Goal: Navigation & Orientation: Find specific page/section

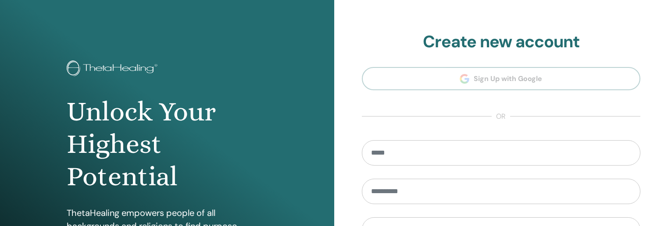
scroll to position [2, 0]
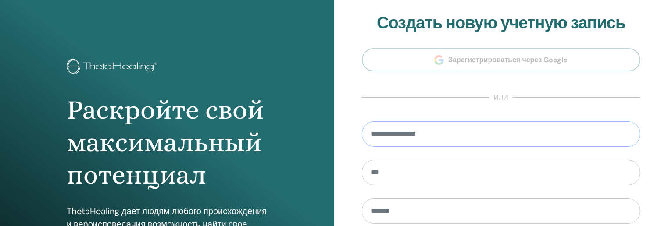
click at [400, 141] on input "email" at bounding box center [501, 133] width 279 height 25
type input "**********"
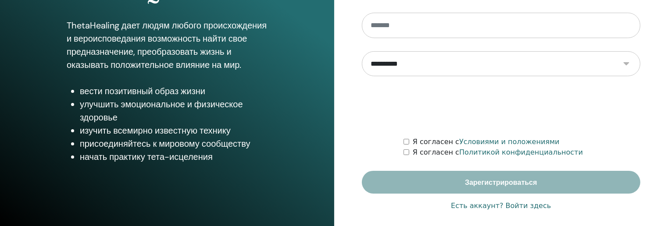
scroll to position [195, 0]
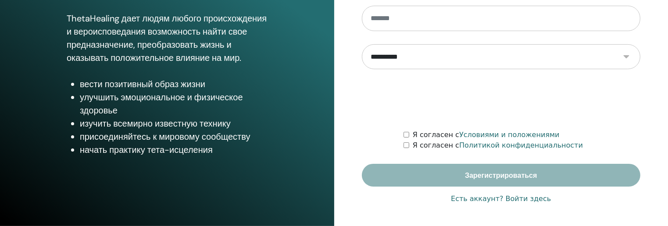
click at [531, 197] on font "Есть аккаунт? Войти здесь" at bounding box center [501, 199] width 100 height 8
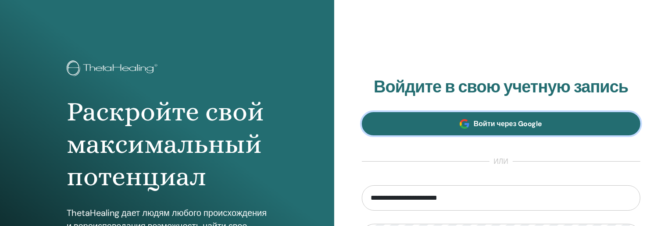
click at [481, 123] on font "Войти через Google" at bounding box center [508, 123] width 69 height 9
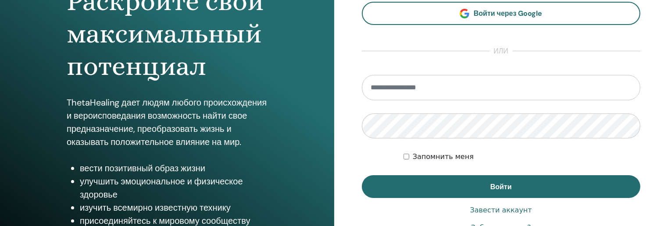
scroll to position [132, 0]
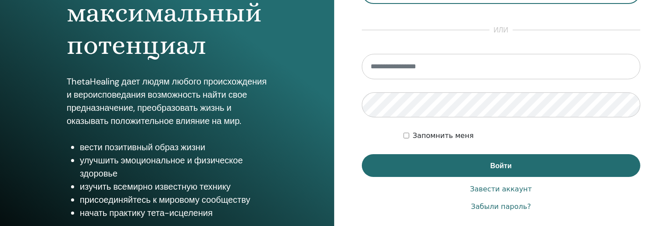
type input "**********"
click at [409, 135] on div "Запомнить меня" at bounding box center [521, 136] width 237 height 11
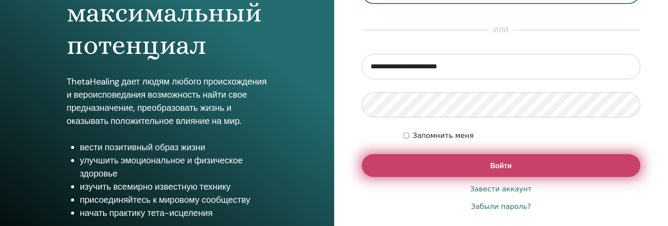
click at [493, 162] on font "Войти" at bounding box center [500, 165] width 21 height 9
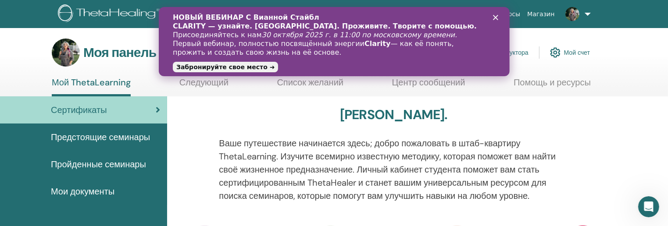
click at [495, 16] on icon "Закрыть" at bounding box center [494, 17] width 5 height 5
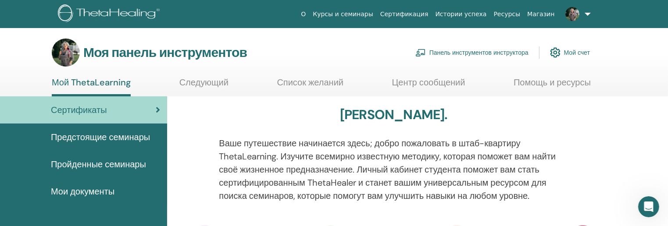
click at [95, 164] on font "Пройденные семинары" at bounding box center [98, 164] width 95 height 11
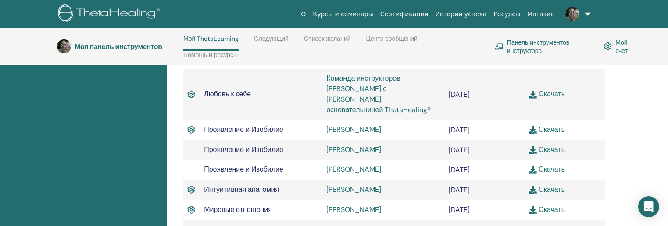
scroll to position [388, 0]
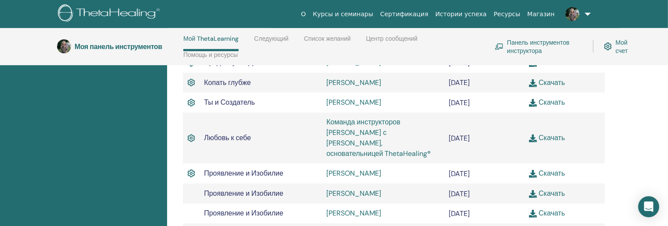
click at [528, 45] on font "Панель инструментов инструктора" at bounding box center [538, 47] width 62 height 16
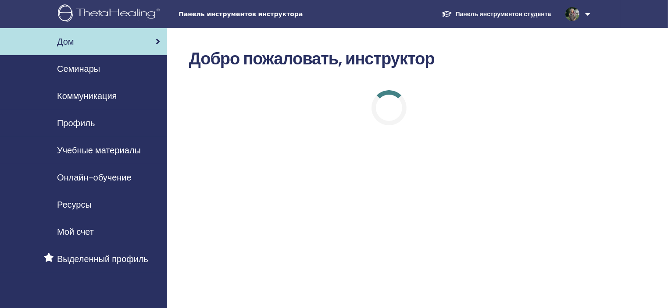
click at [37, 226] on html "Панель инструментов инструктора Панель инструментов студента ОС [PERSON_NAME] М…" at bounding box center [334, 154] width 668 height 308
click at [65, 147] on font "Учебные материалы" at bounding box center [99, 150] width 84 height 11
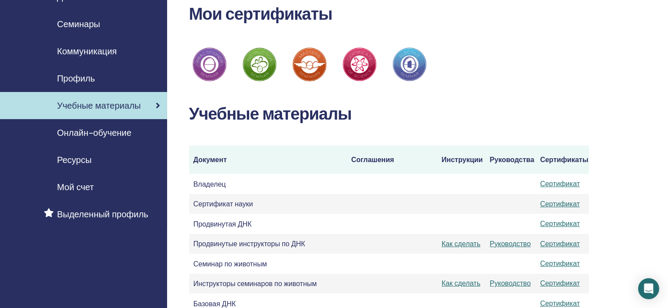
scroll to position [44, 0]
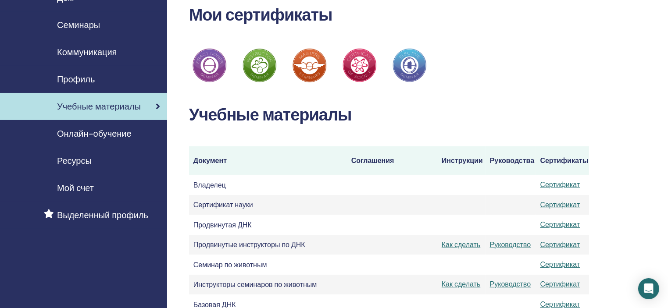
click at [123, 131] on font "Онлайн-обучение" at bounding box center [94, 133] width 75 height 11
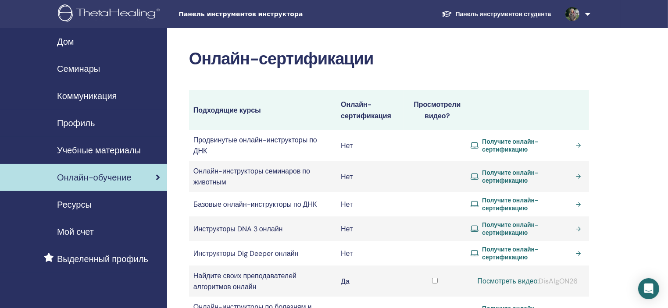
click at [112, 149] on font "Учебные материалы" at bounding box center [99, 150] width 84 height 11
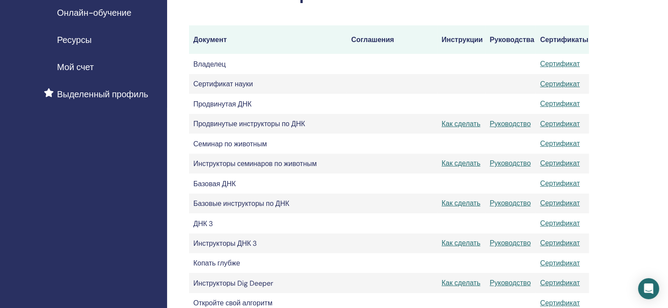
scroll to position [175, 0]
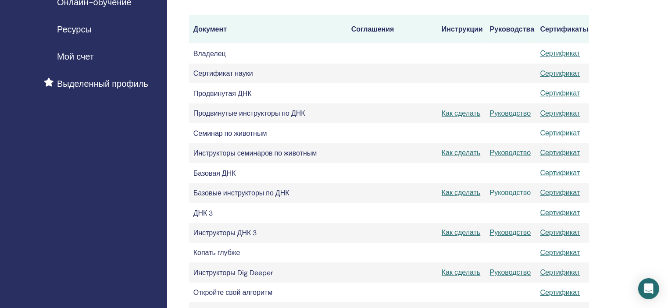
click at [508, 193] on font "Руководство" at bounding box center [510, 192] width 41 height 9
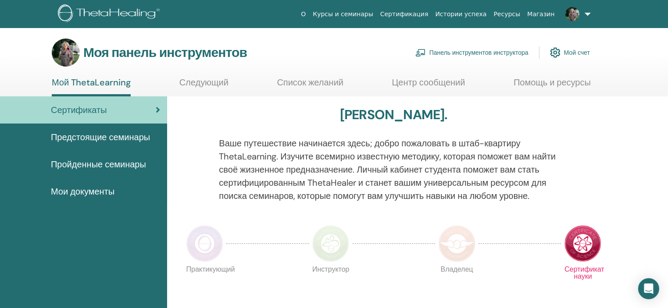
click at [504, 50] on font "Панель инструментов инструктора" at bounding box center [478, 53] width 99 height 8
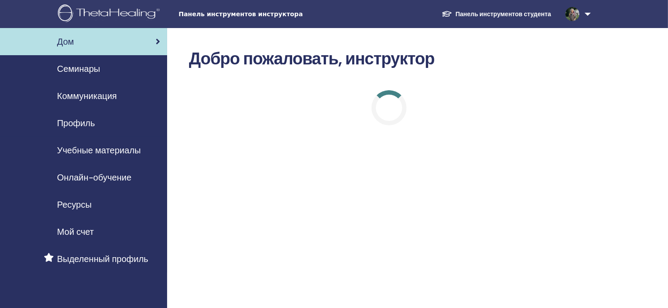
click at [98, 153] on font "Учебные материалы" at bounding box center [99, 150] width 84 height 11
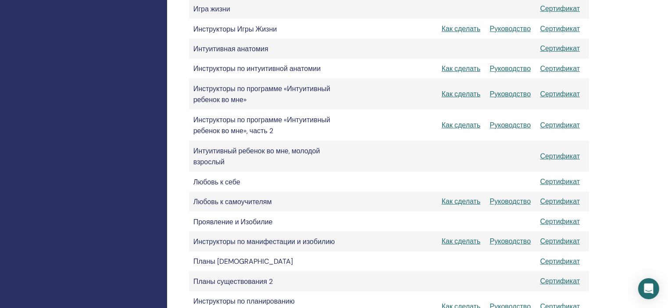
scroll to position [614, 0]
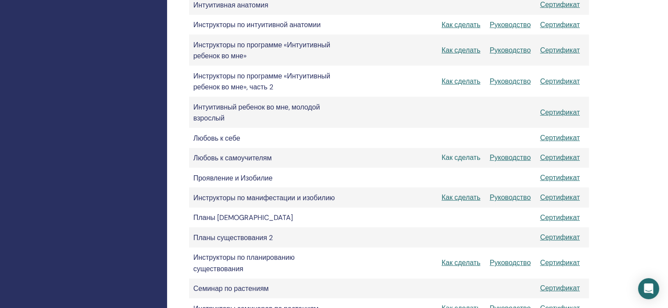
click at [456, 162] on font "Как сделать" at bounding box center [461, 157] width 39 height 9
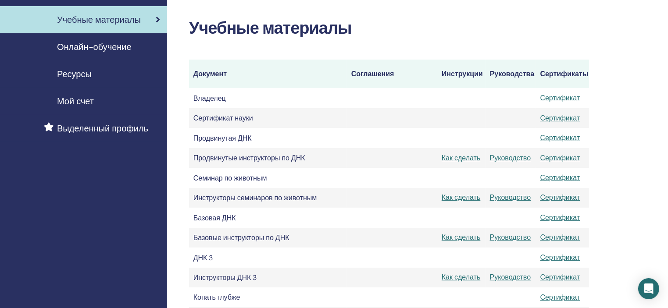
scroll to position [132, 0]
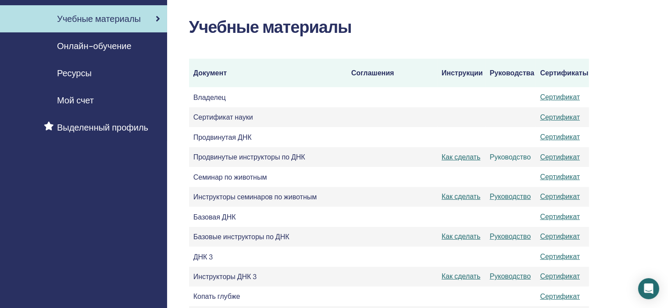
click at [523, 161] on font "Руководство" at bounding box center [510, 157] width 41 height 9
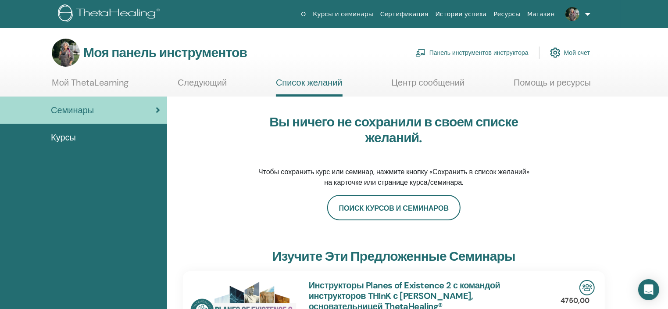
click at [90, 136] on div "Курсы" at bounding box center [83, 137] width 153 height 13
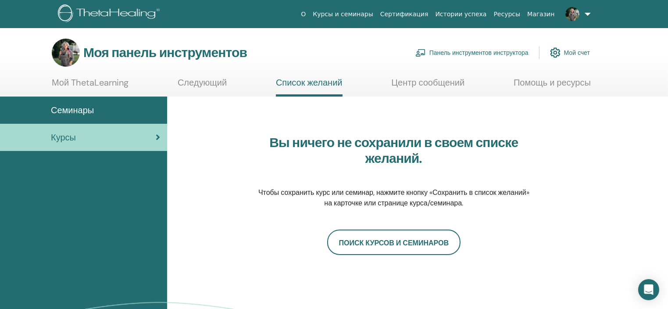
click at [481, 50] on font "Панель инструментов инструктора" at bounding box center [478, 53] width 99 height 8
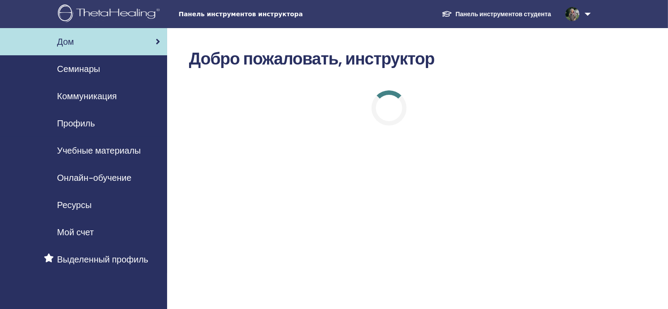
click at [80, 70] on font "Семинары" at bounding box center [78, 68] width 43 height 11
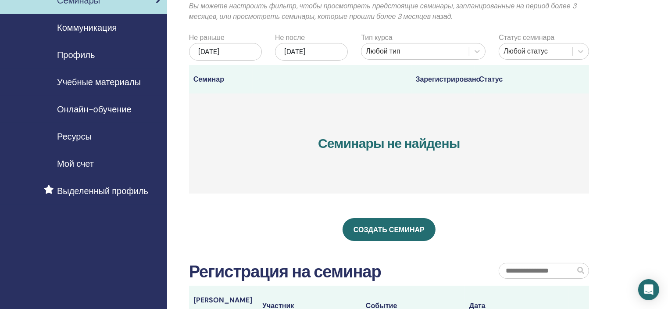
scroll to position [44, 0]
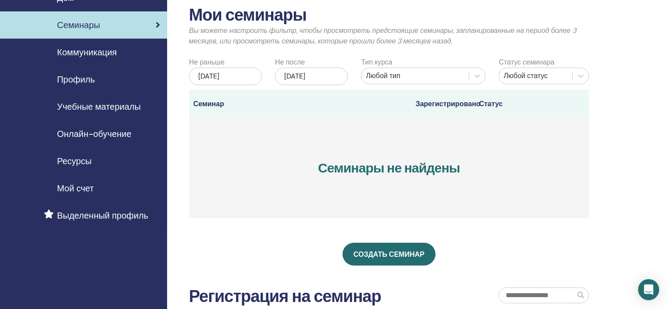
click at [89, 212] on font "Выделенный профиль" at bounding box center [102, 215] width 91 height 11
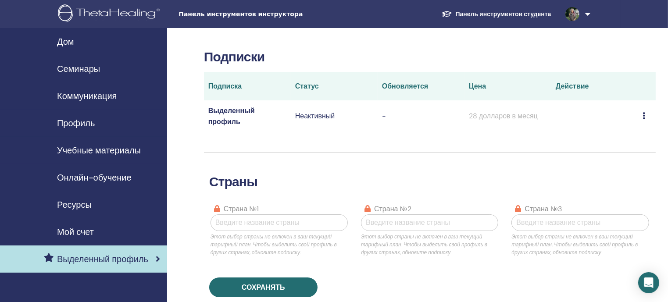
click at [76, 49] on link "Дом" at bounding box center [83, 41] width 167 height 27
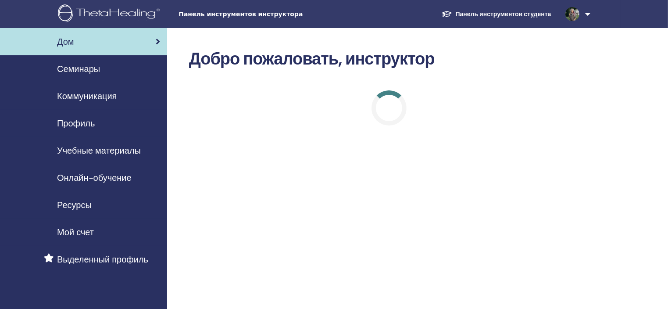
click at [86, 98] on font "Коммуникация" at bounding box center [87, 95] width 60 height 11
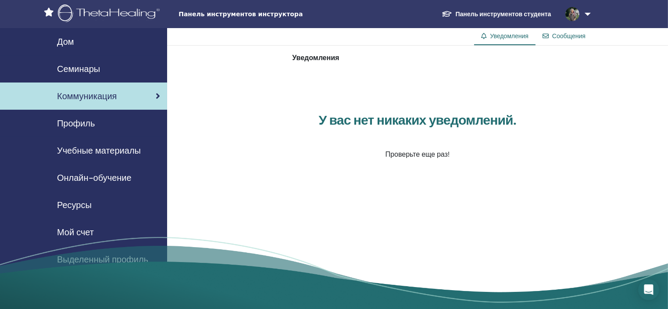
click at [77, 121] on font "Профиль" at bounding box center [76, 123] width 38 height 11
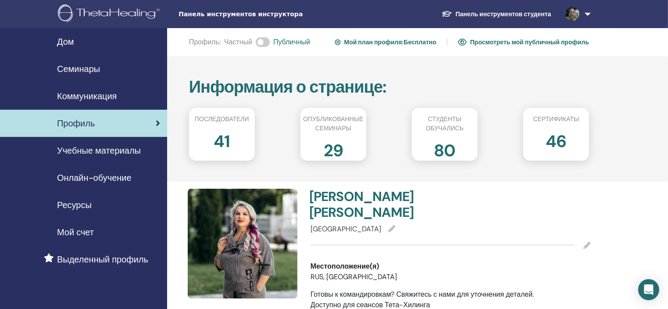
click at [86, 233] on font "Мой счет" at bounding box center [75, 231] width 37 height 11
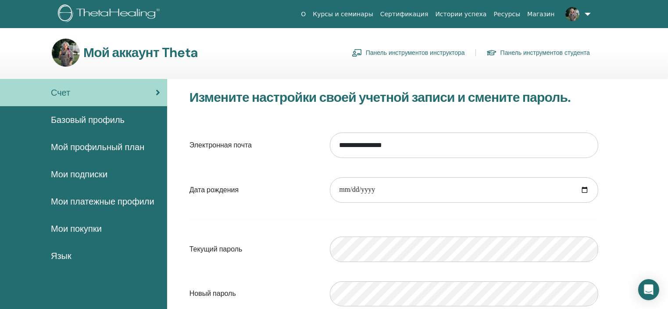
click at [72, 173] on font "Мои подписки" at bounding box center [79, 173] width 57 height 11
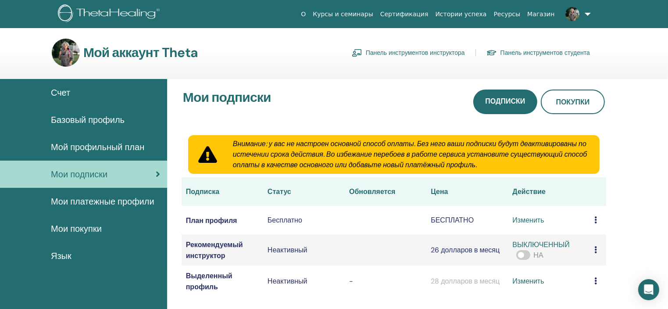
click at [535, 49] on font "Панель инструментов студента" at bounding box center [544, 53] width 89 height 8
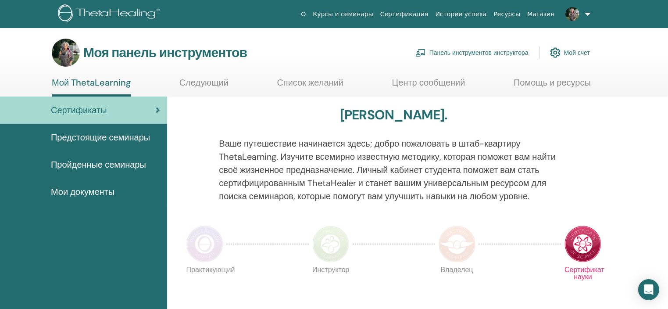
click at [466, 55] on font "Панель инструментов инструктора" at bounding box center [478, 53] width 99 height 8
